Goal: Information Seeking & Learning: Learn about a topic

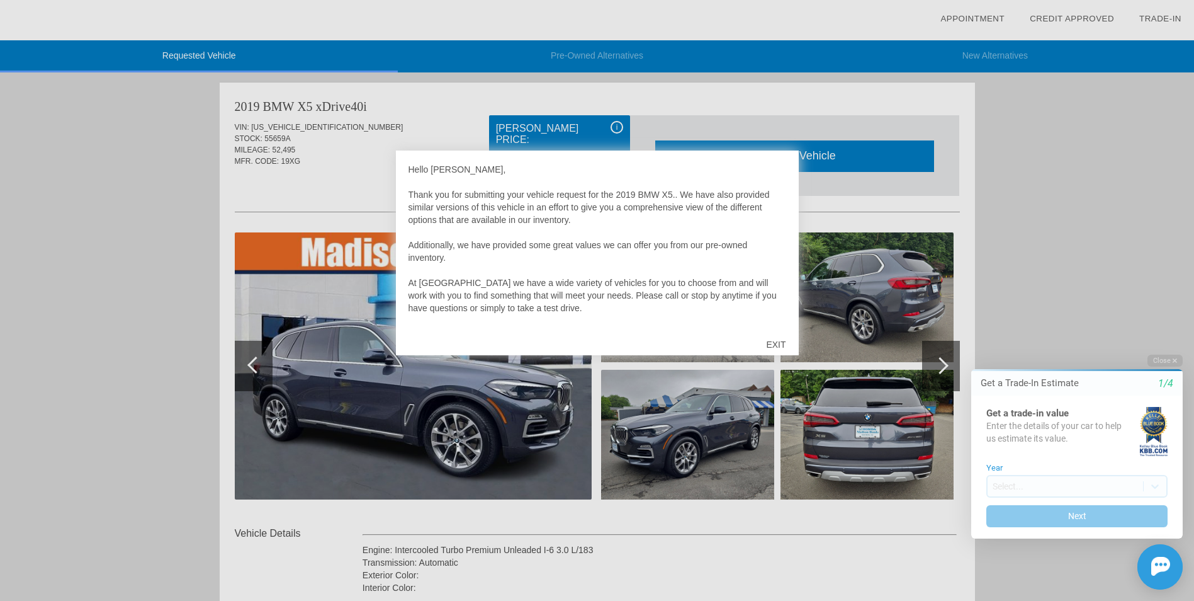
click at [778, 346] on div "EXIT" at bounding box center [776, 345] width 45 height 38
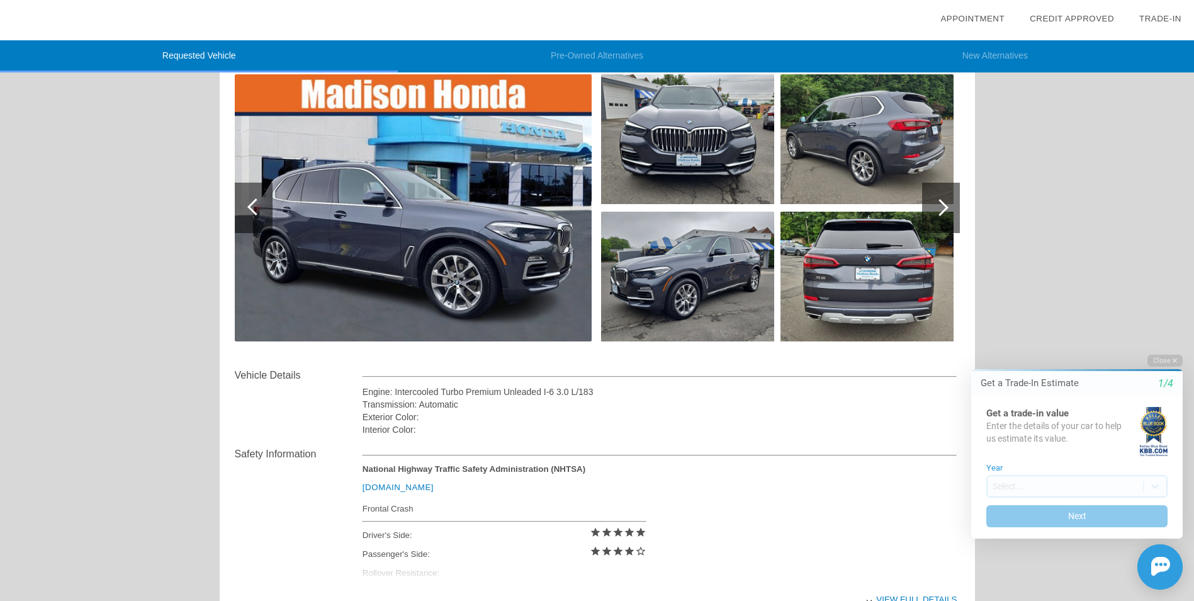
scroll to position [252, 0]
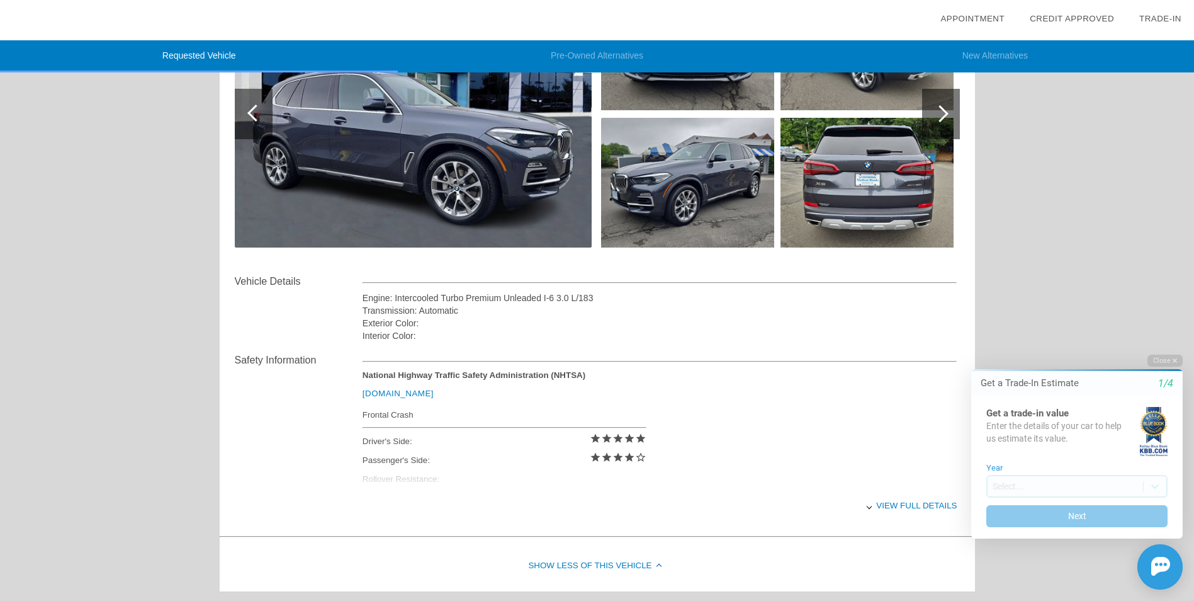
click at [893, 504] on div "View full details" at bounding box center [660, 505] width 595 height 31
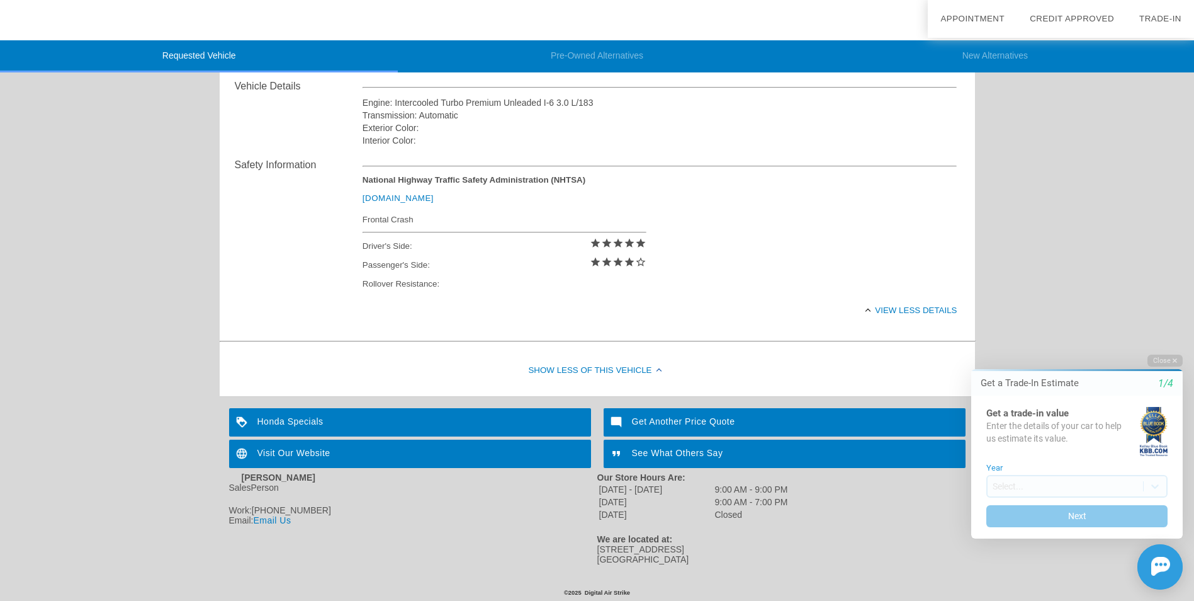
scroll to position [454, 0]
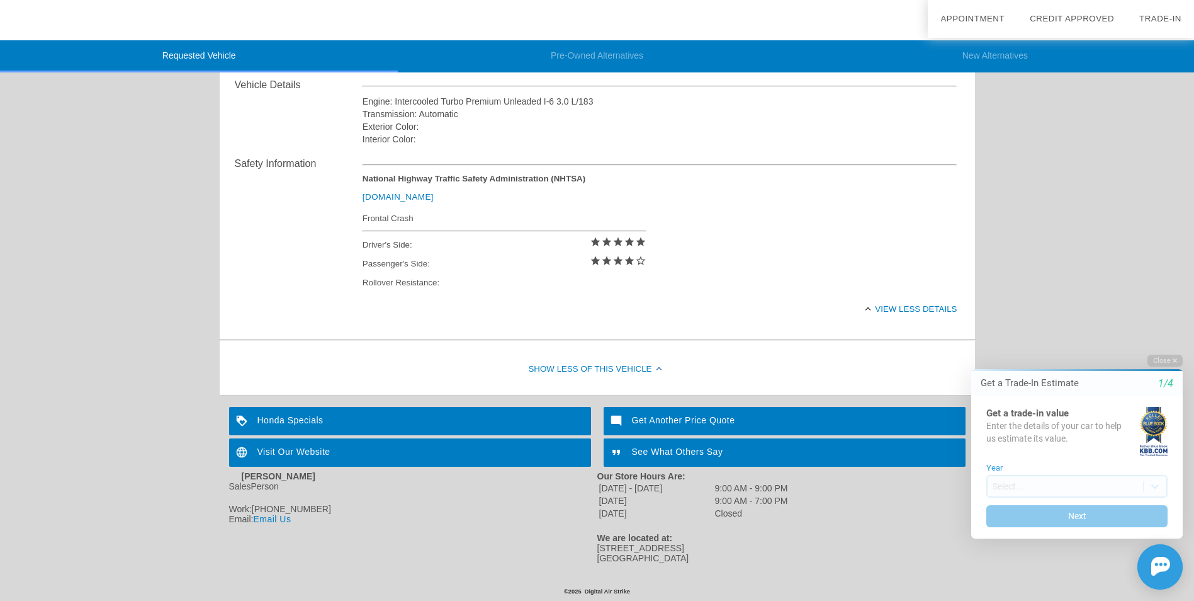
click at [669, 447] on div "See What Others Say" at bounding box center [785, 452] width 362 height 28
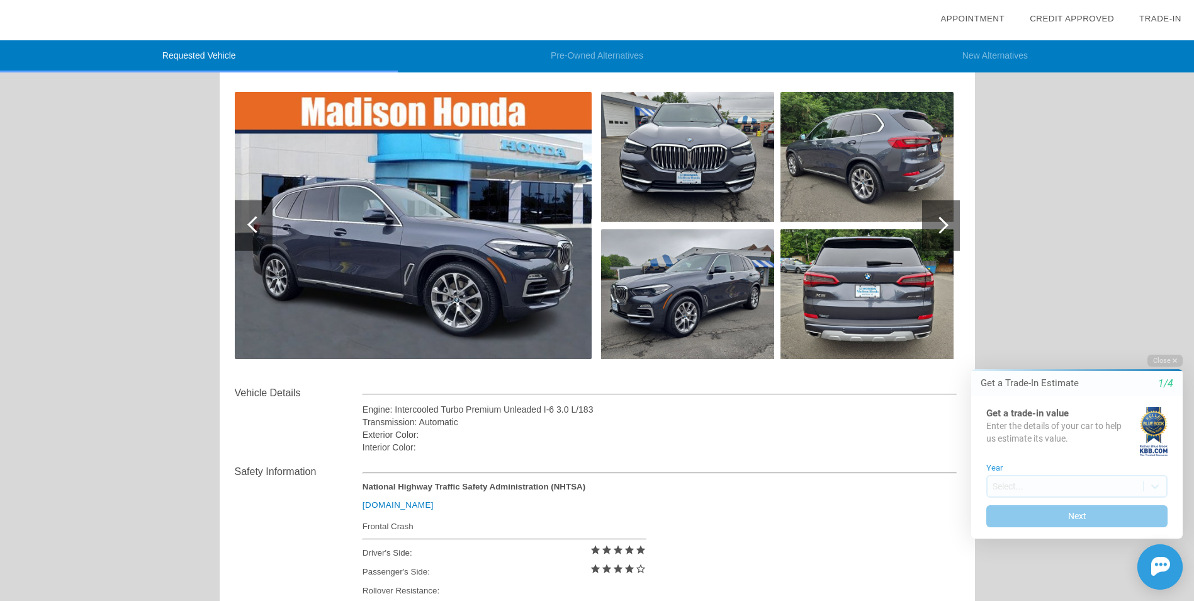
scroll to position [139, 0]
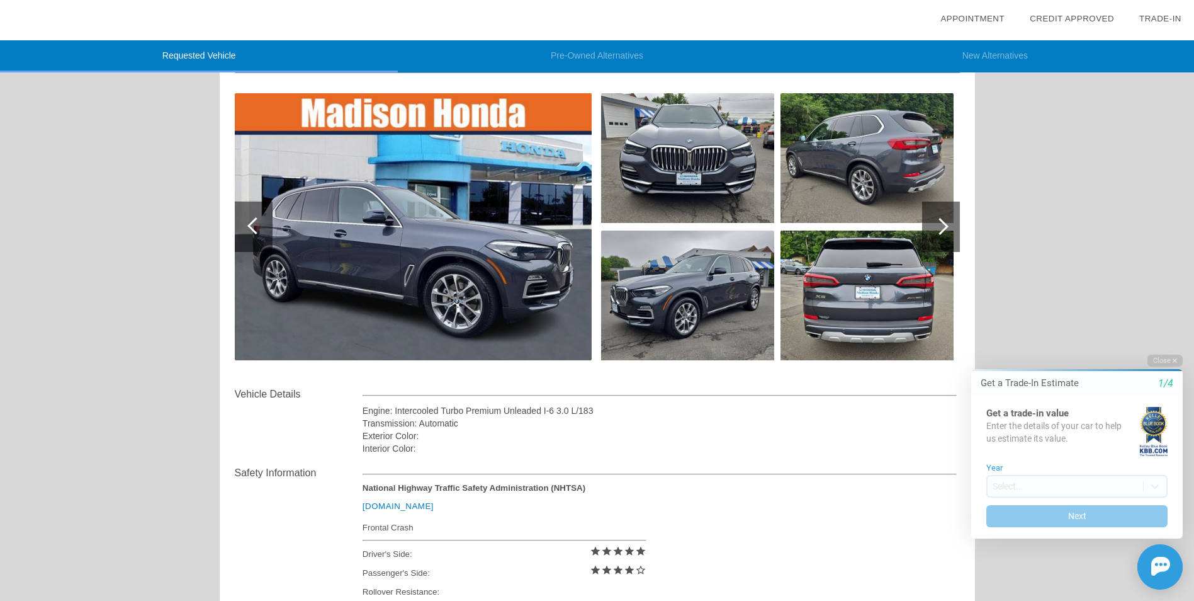
click at [251, 230] on div at bounding box center [255, 225] width 17 height 17
click at [939, 227] on div at bounding box center [940, 226] width 17 height 17
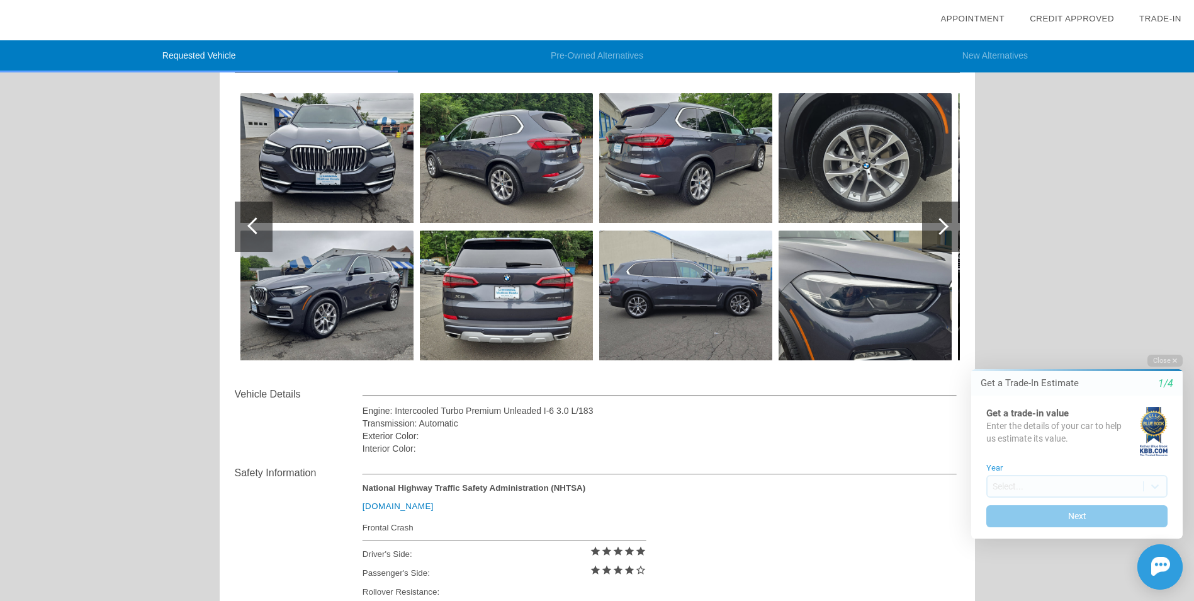
click at [939, 227] on div at bounding box center [940, 226] width 17 height 17
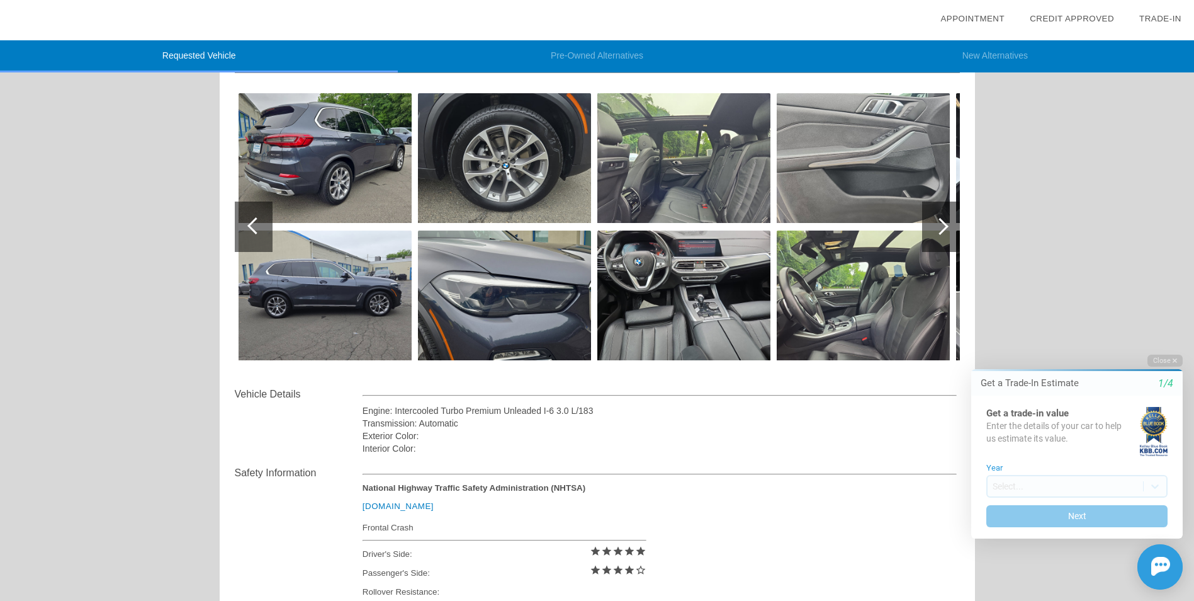
click at [939, 227] on div at bounding box center [940, 226] width 17 height 17
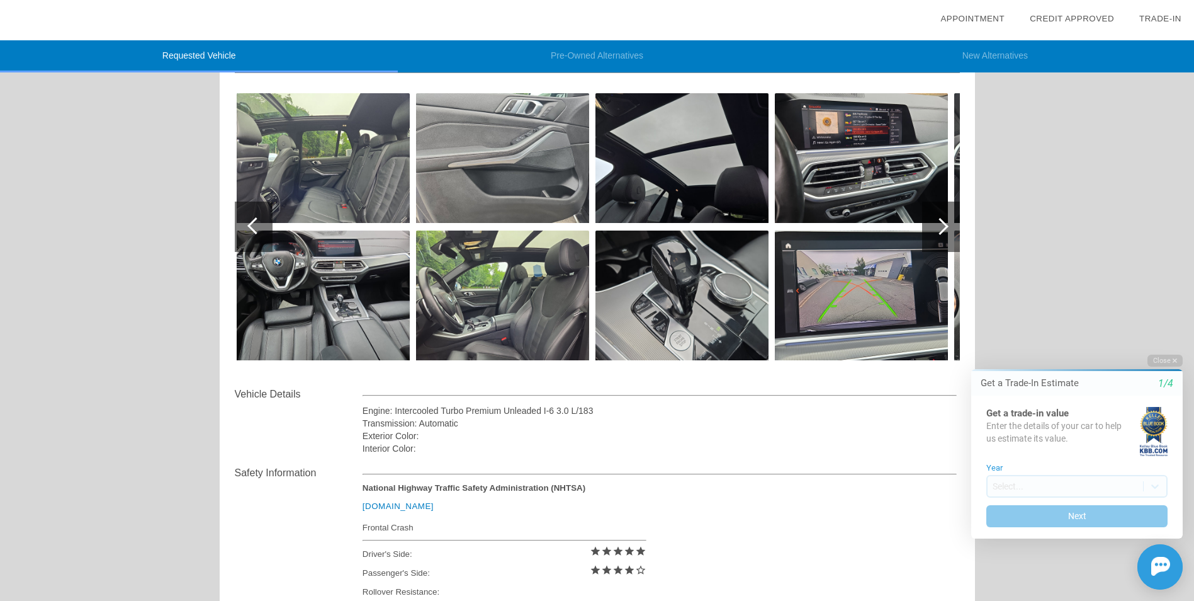
click at [939, 227] on div at bounding box center [940, 226] width 17 height 17
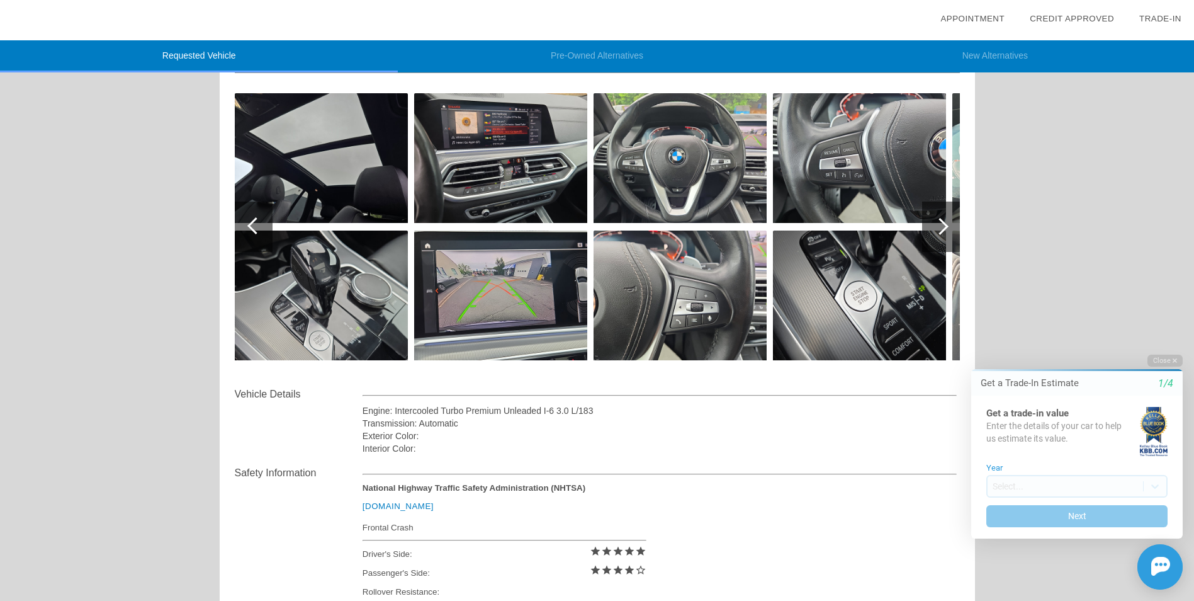
click at [939, 227] on div at bounding box center [940, 226] width 17 height 17
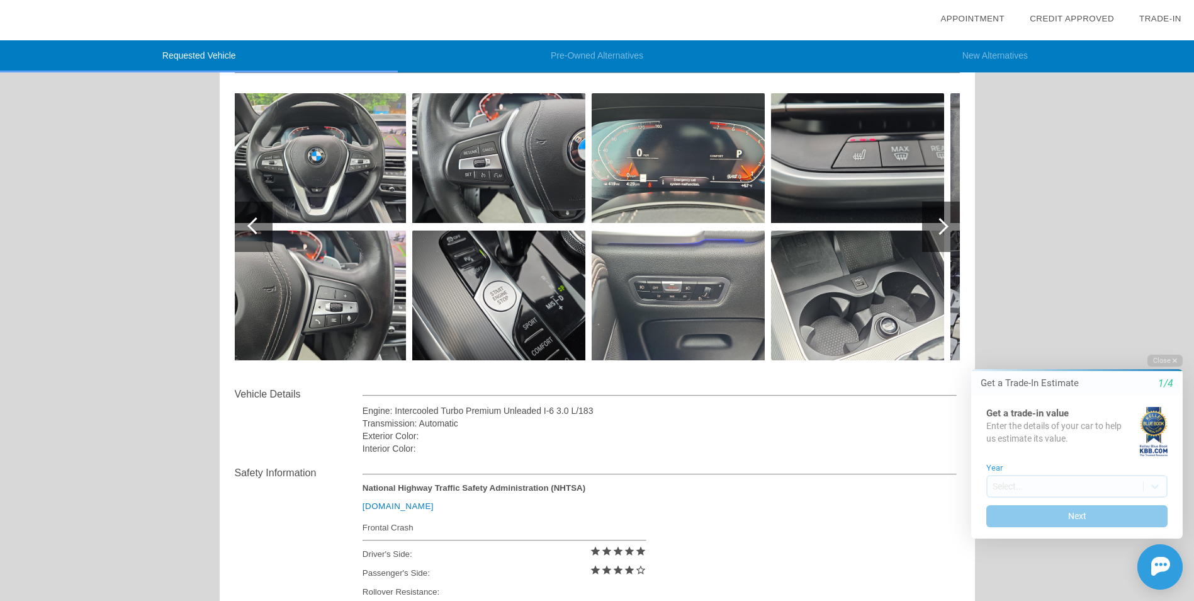
click at [939, 227] on div at bounding box center [940, 226] width 17 height 17
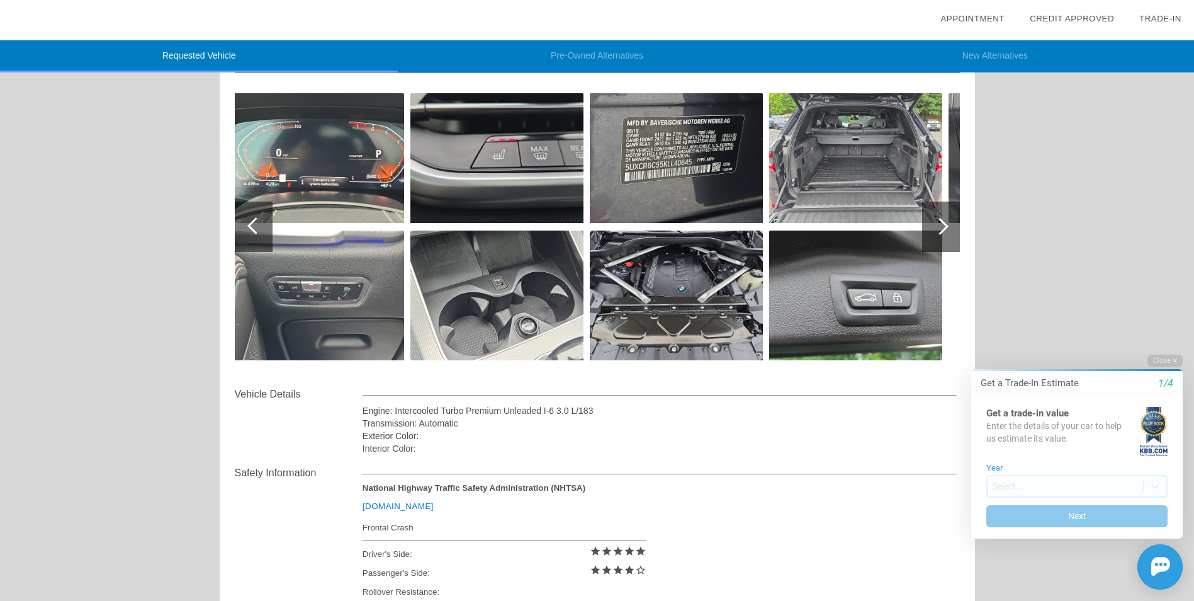
click at [939, 227] on div at bounding box center [940, 226] width 17 height 17
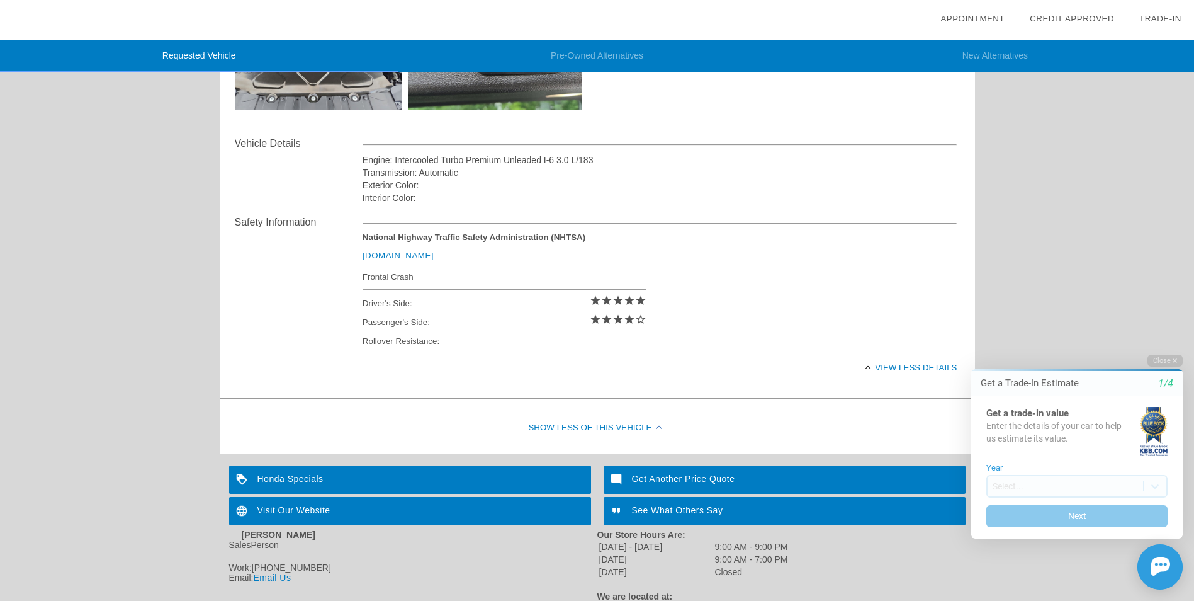
scroll to position [391, 0]
